Goal: Navigation & Orientation: Find specific page/section

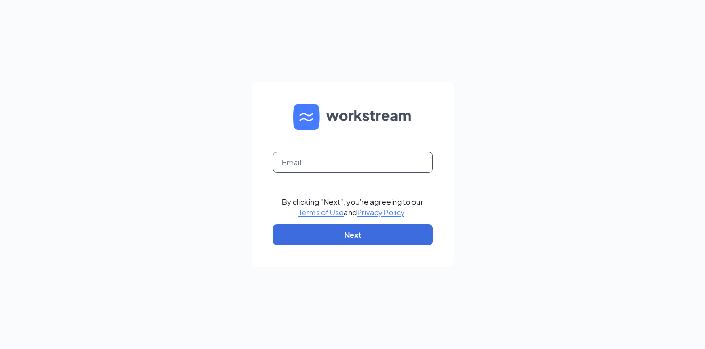
click at [314, 167] on input "text" at bounding box center [353, 162] width 160 height 21
type input "[PERSON_NAME][EMAIL_ADDRESS][DOMAIN_NAME]"
click at [332, 246] on form "[EMAIL_ADDRESS][DOMAIN_NAME] By clicking "Next", you're agreeing to our Terms o…" at bounding box center [352, 175] width 202 height 184
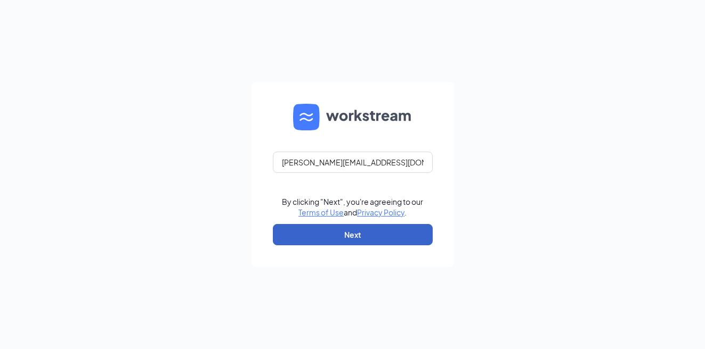
click at [332, 243] on button "Next" at bounding box center [353, 234] width 160 height 21
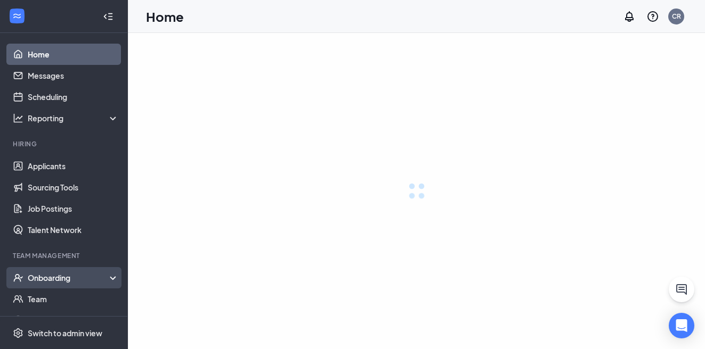
click at [52, 272] on div "Onboarding" at bounding box center [64, 277] width 128 height 21
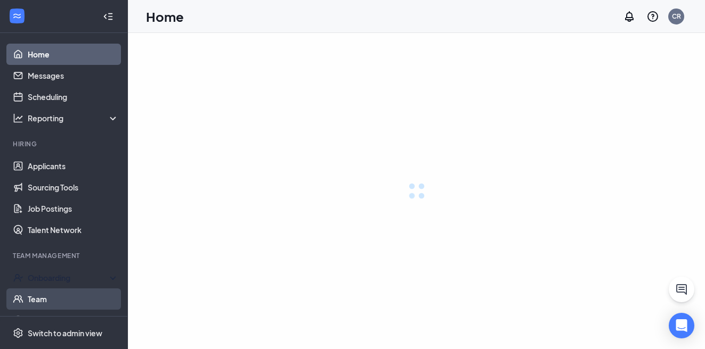
click at [52, 301] on link "Team" at bounding box center [73, 299] width 91 height 21
